Goal: Task Accomplishment & Management: Manage account settings

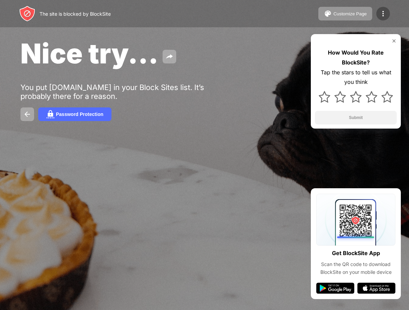
click at [379, 15] on img at bounding box center [383, 14] width 8 height 8
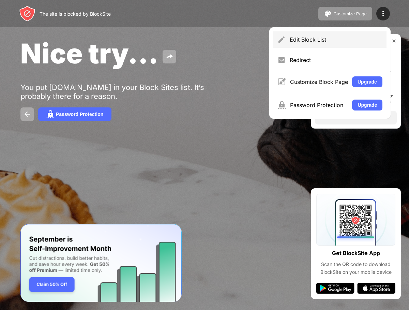
click at [310, 35] on div "Edit Block List" at bounding box center [329, 39] width 113 height 16
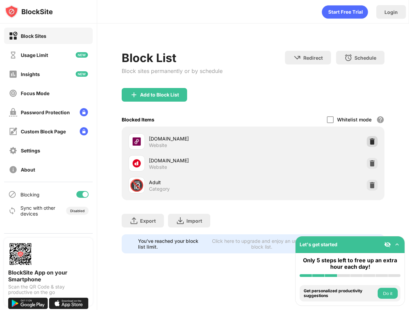
click at [373, 140] on img at bounding box center [371, 141] width 7 height 7
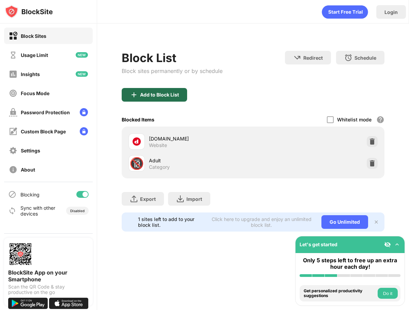
click at [168, 93] on div "Add to Block List" at bounding box center [159, 94] width 39 height 5
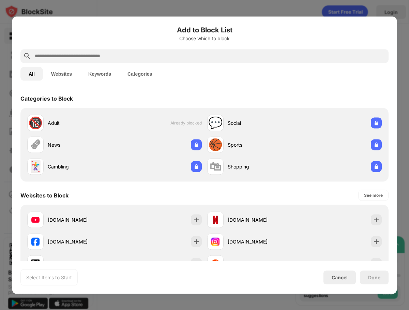
click at [154, 53] on input "text" at bounding box center [209, 56] width 351 height 8
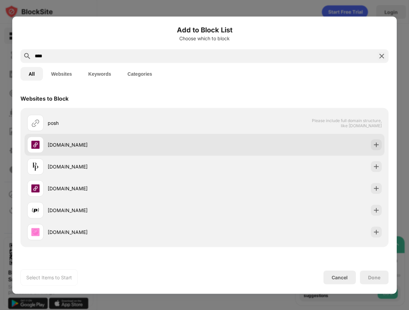
type input "****"
click at [136, 145] on div "[DOMAIN_NAME]" at bounding box center [126, 144] width 157 height 7
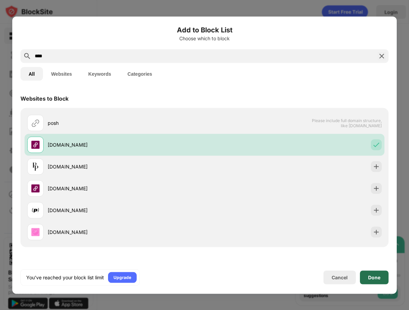
click at [376, 280] on div "Done" at bounding box center [374, 277] width 29 height 14
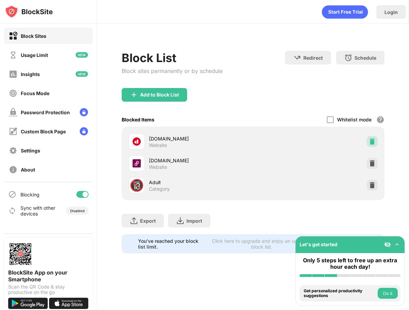
click at [373, 144] on img at bounding box center [371, 141] width 7 height 7
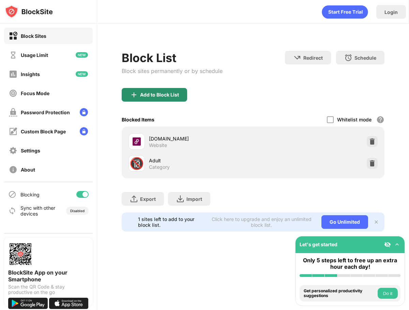
click at [163, 92] on div "Add to Block List" at bounding box center [159, 94] width 39 height 5
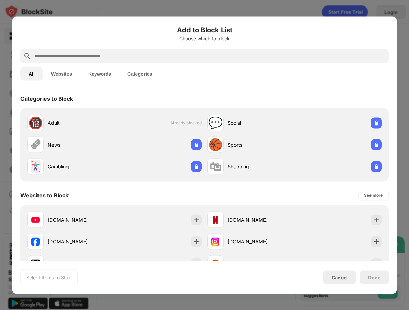
click at [143, 55] on input "text" at bounding box center [209, 56] width 351 height 8
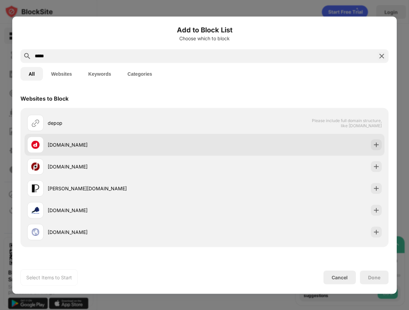
type input "*****"
click at [140, 150] on div "[DOMAIN_NAME]" at bounding box center [115, 144] width 177 height 16
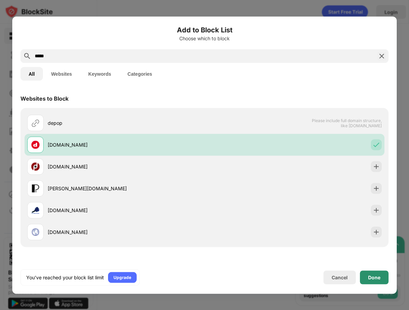
click at [376, 279] on div "Done" at bounding box center [374, 276] width 12 height 5
